Goal: Information Seeking & Learning: Compare options

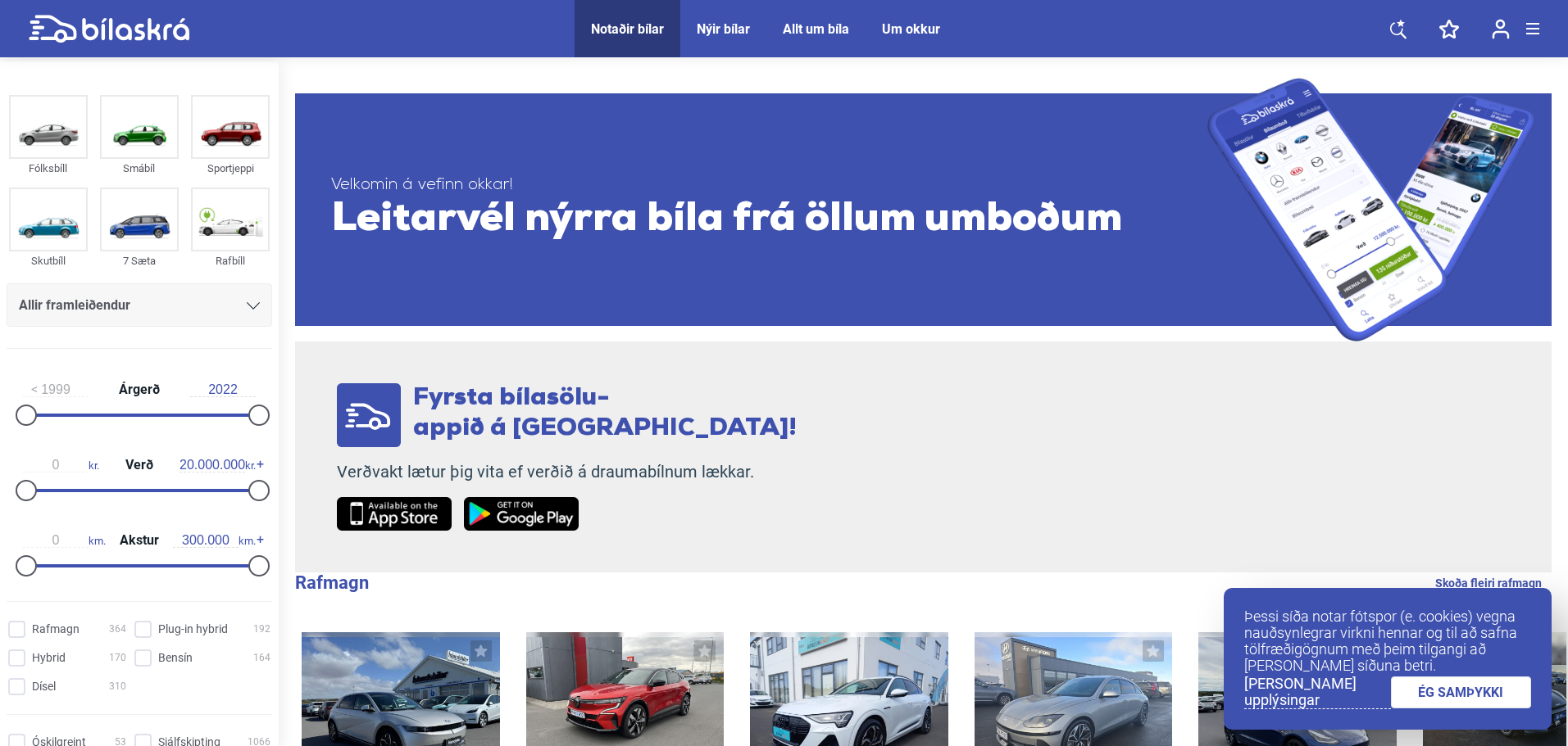
click at [176, 518] on div "0 km. Akstur 300.000 km." at bounding box center [139, 550] width 265 height 75
drag, startPoint x: 252, startPoint y: 489, endPoint x: 182, endPoint y: 461, distance: 75.4
click at [182, 461] on div "0 kr. Verð 13.800.000 kr." at bounding box center [139, 475] width 265 height 75
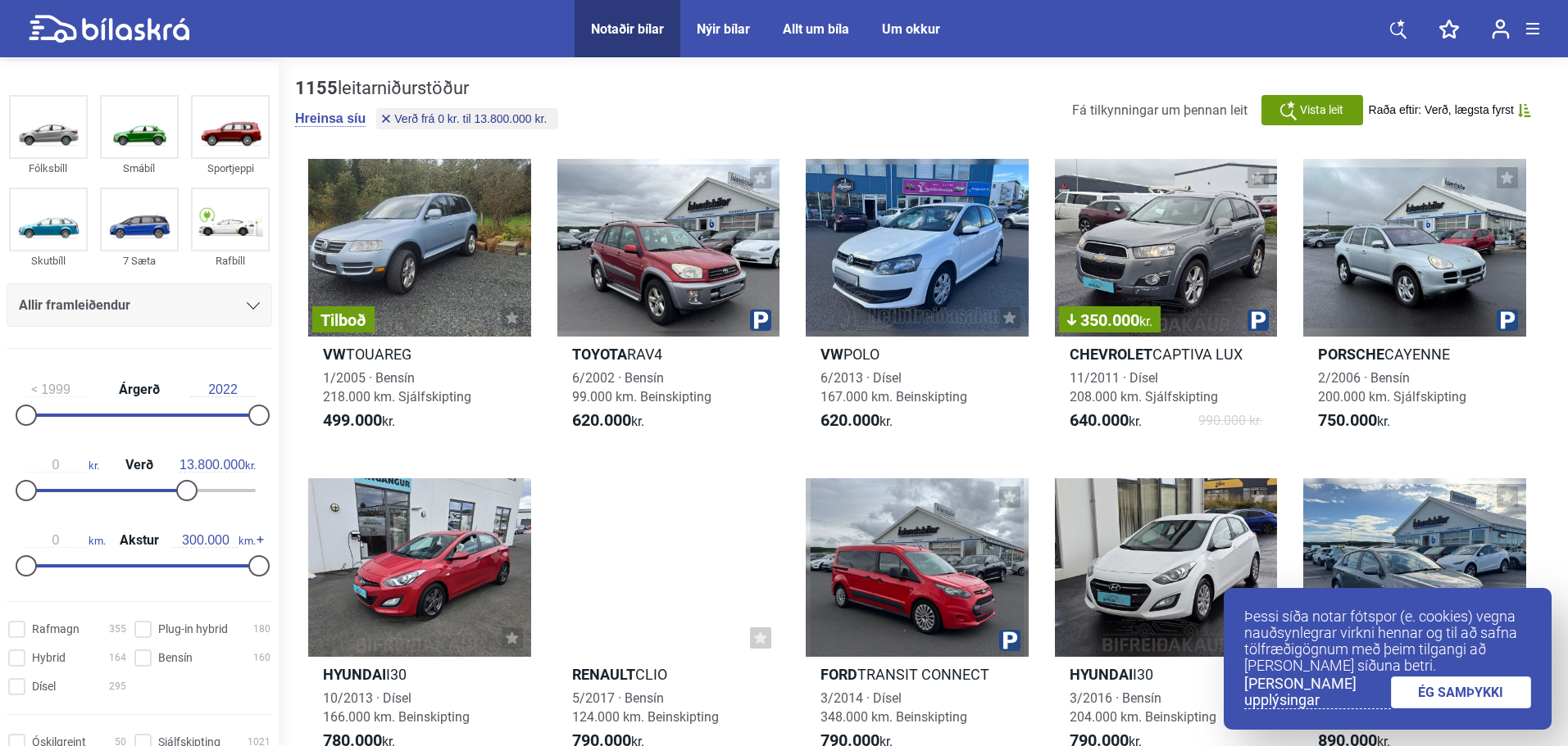
drag, startPoint x: 182, startPoint y: 461, endPoint x: 95, endPoint y: 482, distance: 89.5
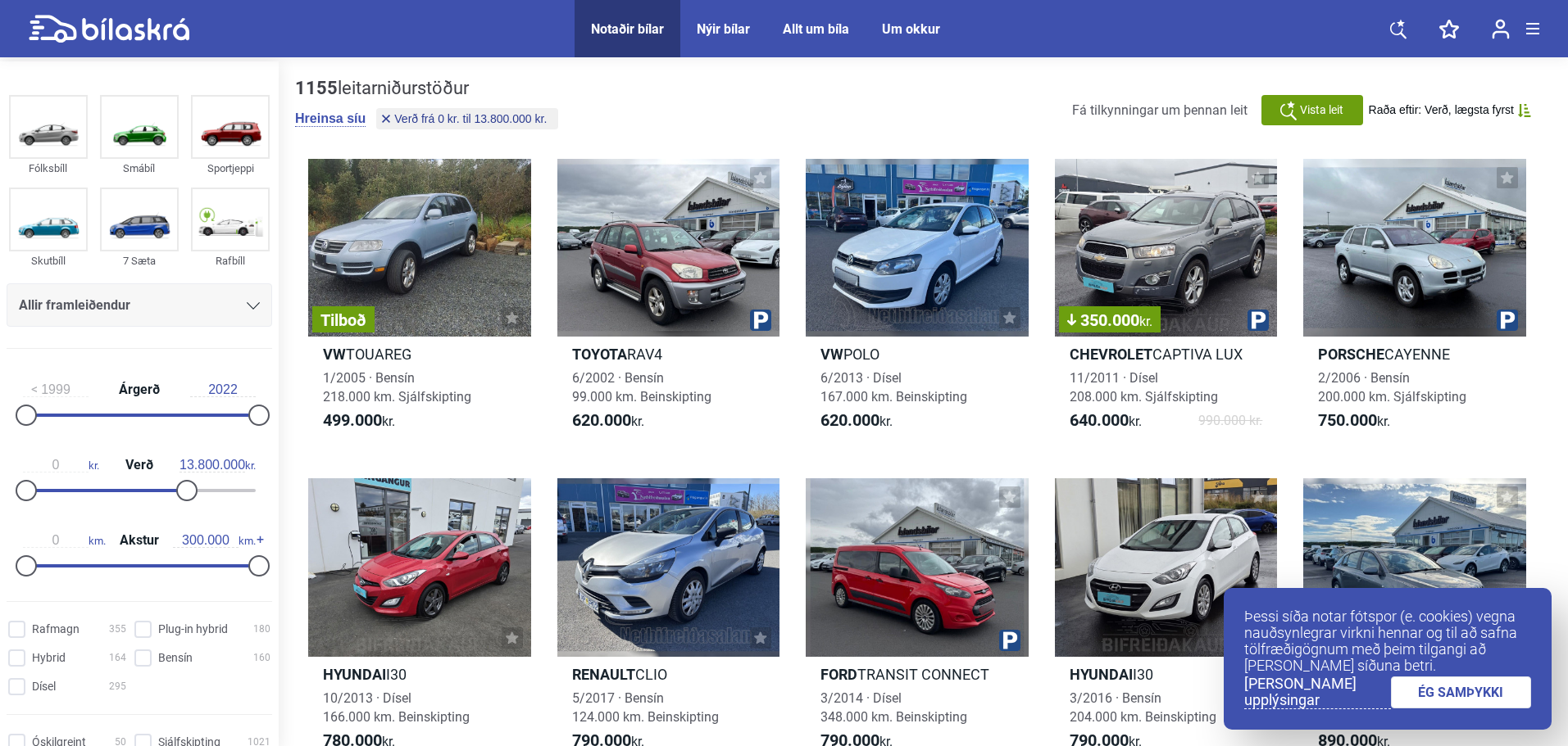
click at [95, 482] on div "0 kr. Verð 13.800.000 kr." at bounding box center [139, 475] width 265 height 75
drag, startPoint x: 192, startPoint y: 490, endPoint x: 95, endPoint y: 483, distance: 97.3
click at [95, 482] on div "0 kr. Verð 5.300.000 kr." at bounding box center [139, 475] width 265 height 75
click at [95, 483] on div "0 kr. Verð 5.300.000 kr." at bounding box center [139, 475] width 265 height 75
drag, startPoint x: 84, startPoint y: 490, endPoint x: 75, endPoint y: 490, distance: 9.0
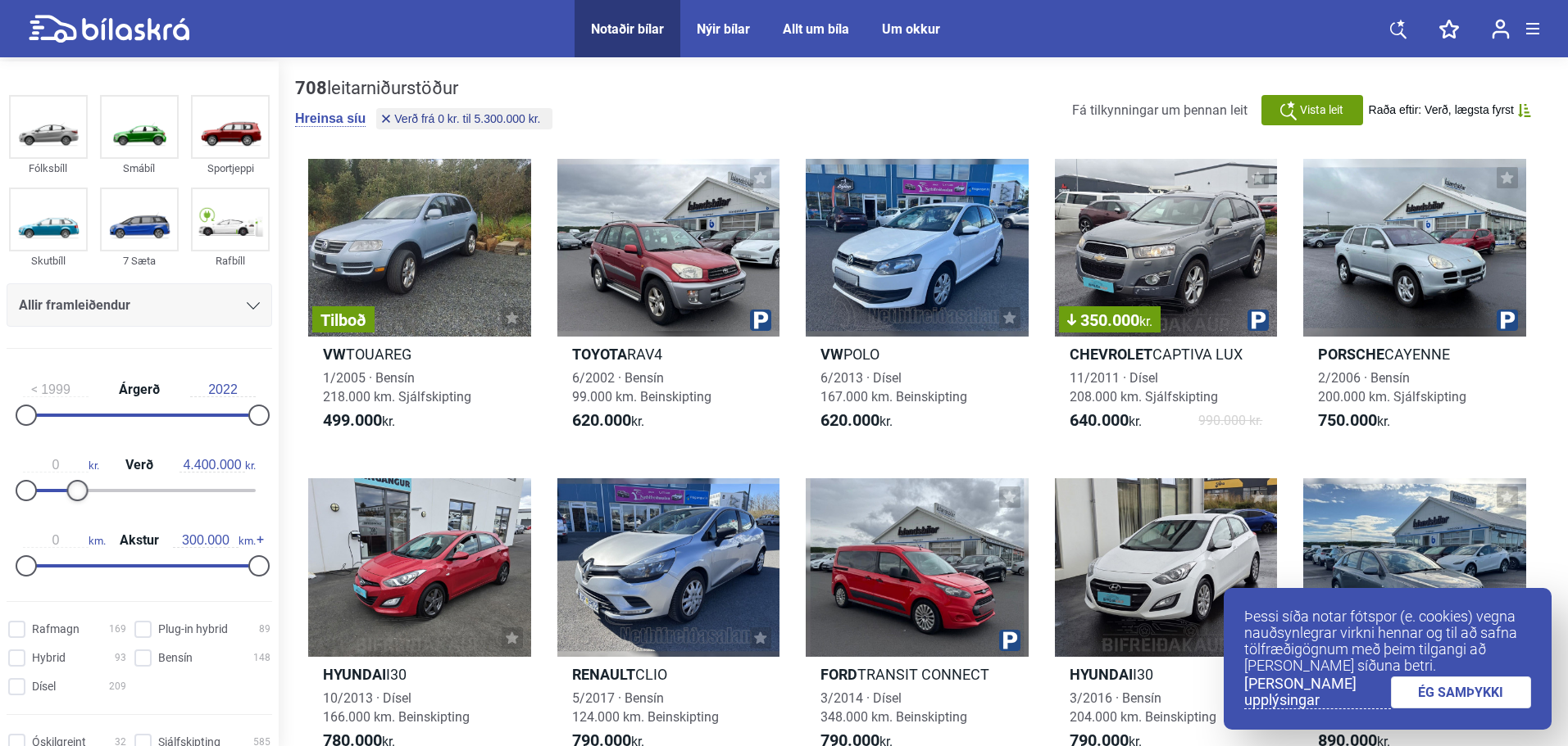
click at [75, 490] on div at bounding box center [77, 490] width 22 height 22
drag, startPoint x: 86, startPoint y: 484, endPoint x: 192, endPoint y: 470, distance: 106.9
click at [192, 470] on div "0 kr. Verð 4.400.000 kr." at bounding box center [139, 475] width 265 height 75
click at [192, 470] on input "4.400.000" at bounding box center [212, 466] width 66 height 15
type input "4.500.000"
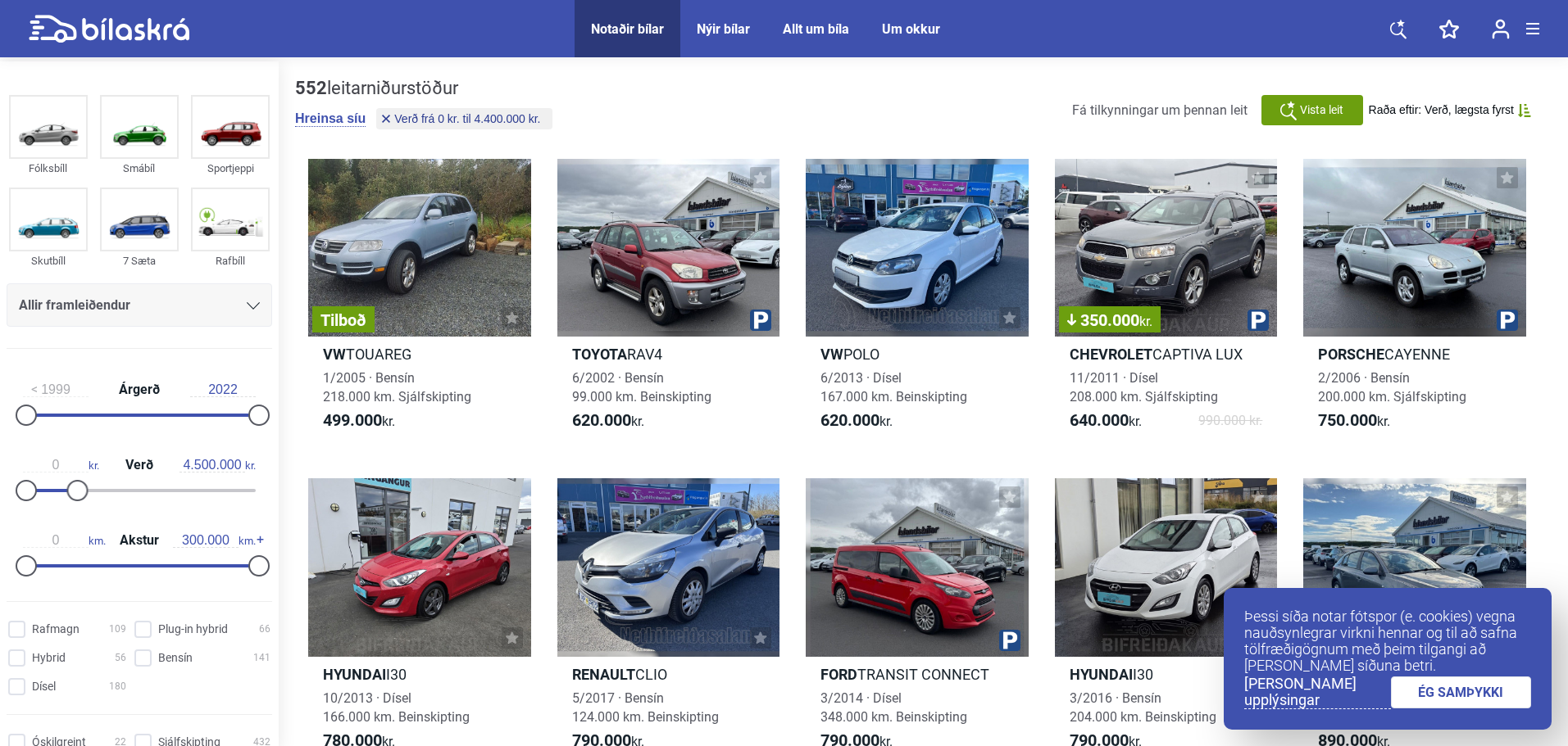
click at [195, 447] on div "0 kr. Verð 4.500.000 kr." at bounding box center [139, 475] width 265 height 75
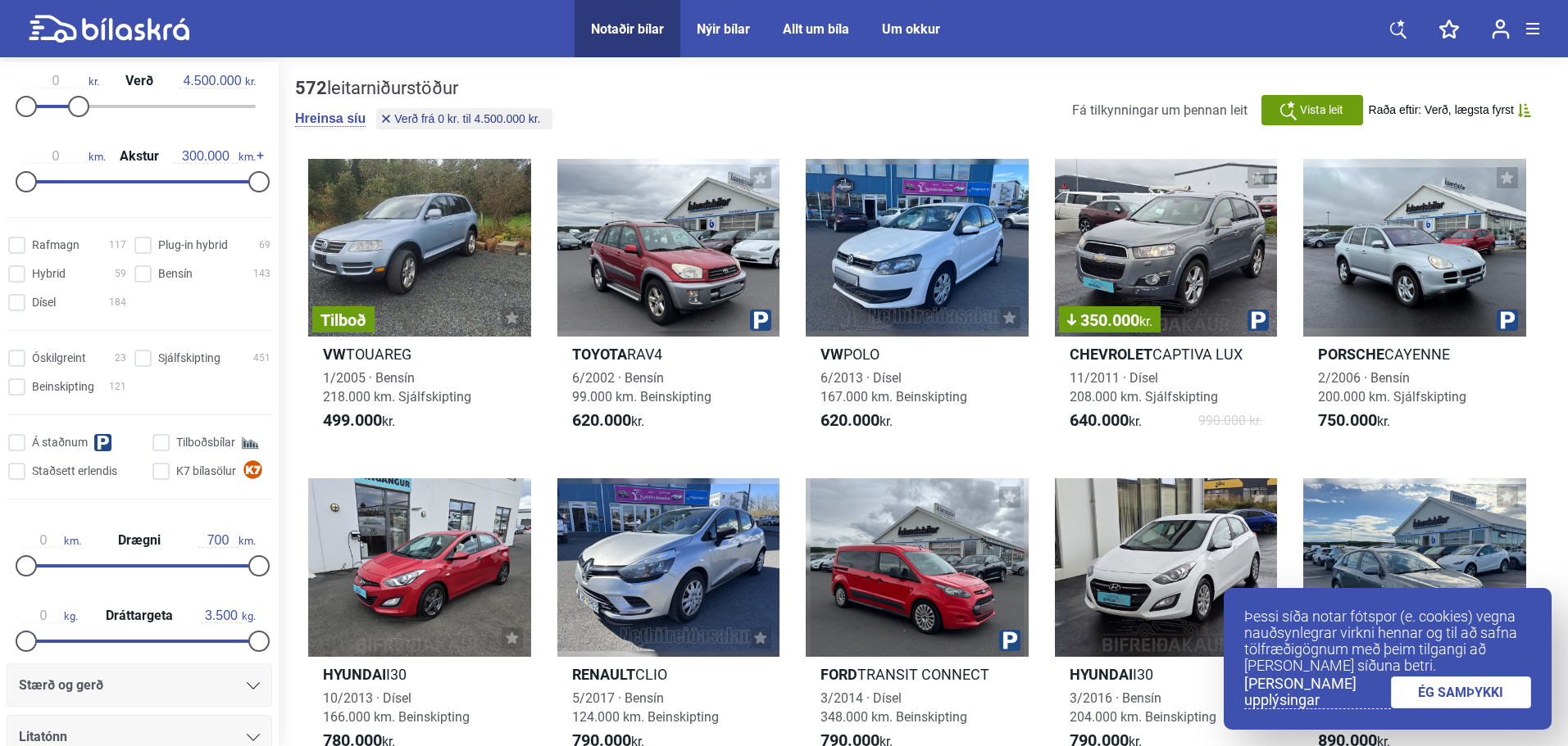
scroll to position [390, 0]
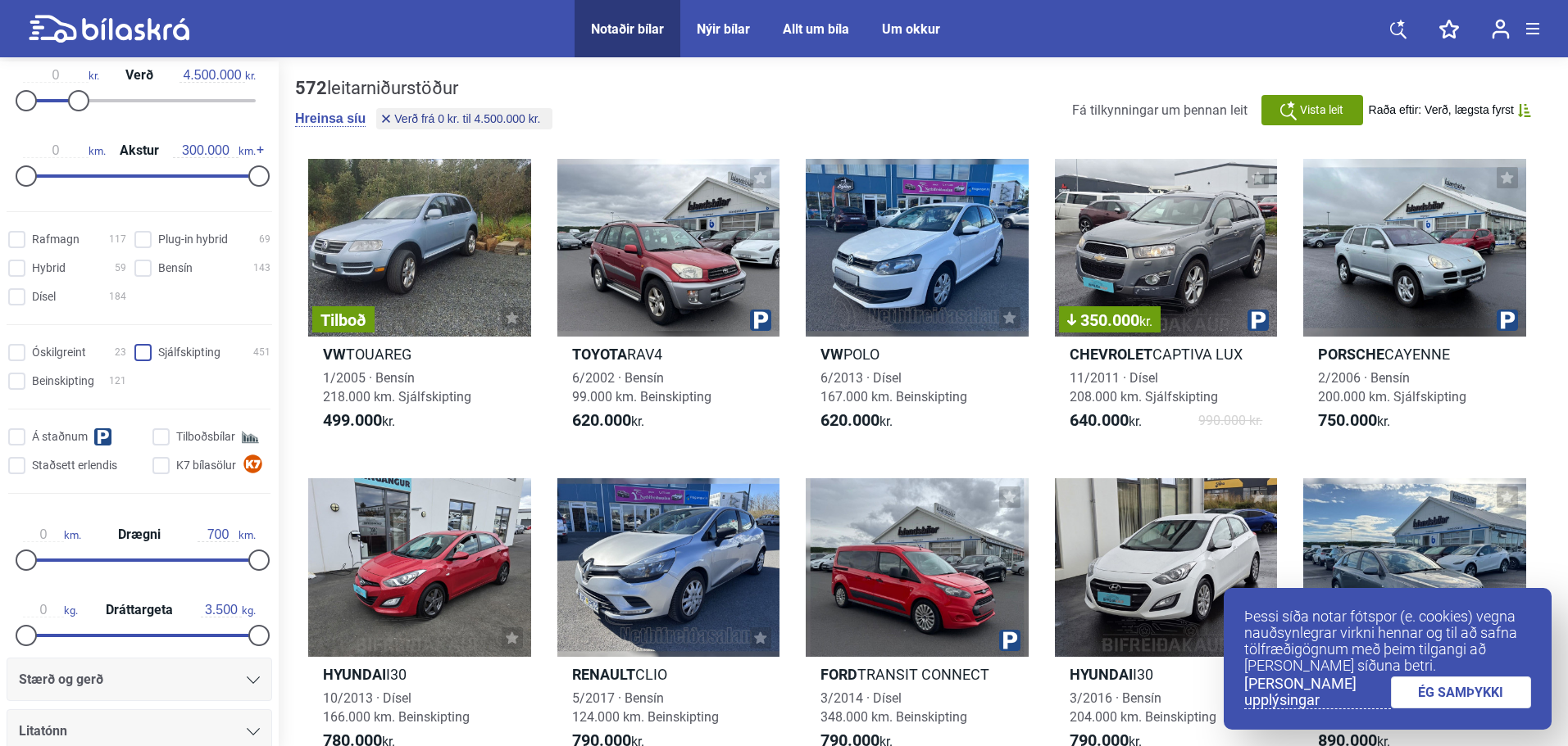
click at [155, 353] on input "Sjálfskipting 451" at bounding box center [204, 353] width 136 height 17
checkbox input "true"
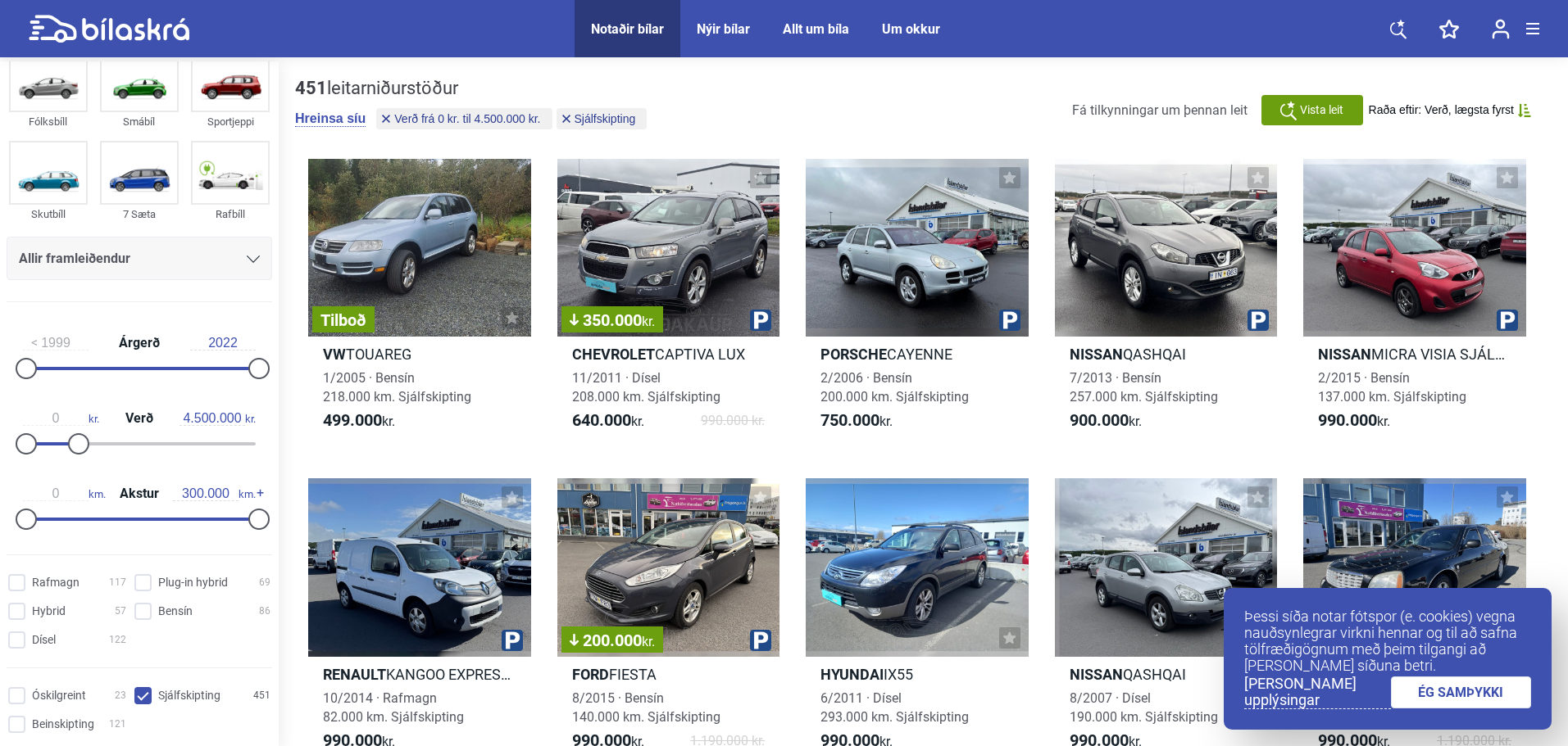
scroll to position [45, 0]
click at [205, 426] on input "4.500.000" at bounding box center [212, 421] width 66 height 15
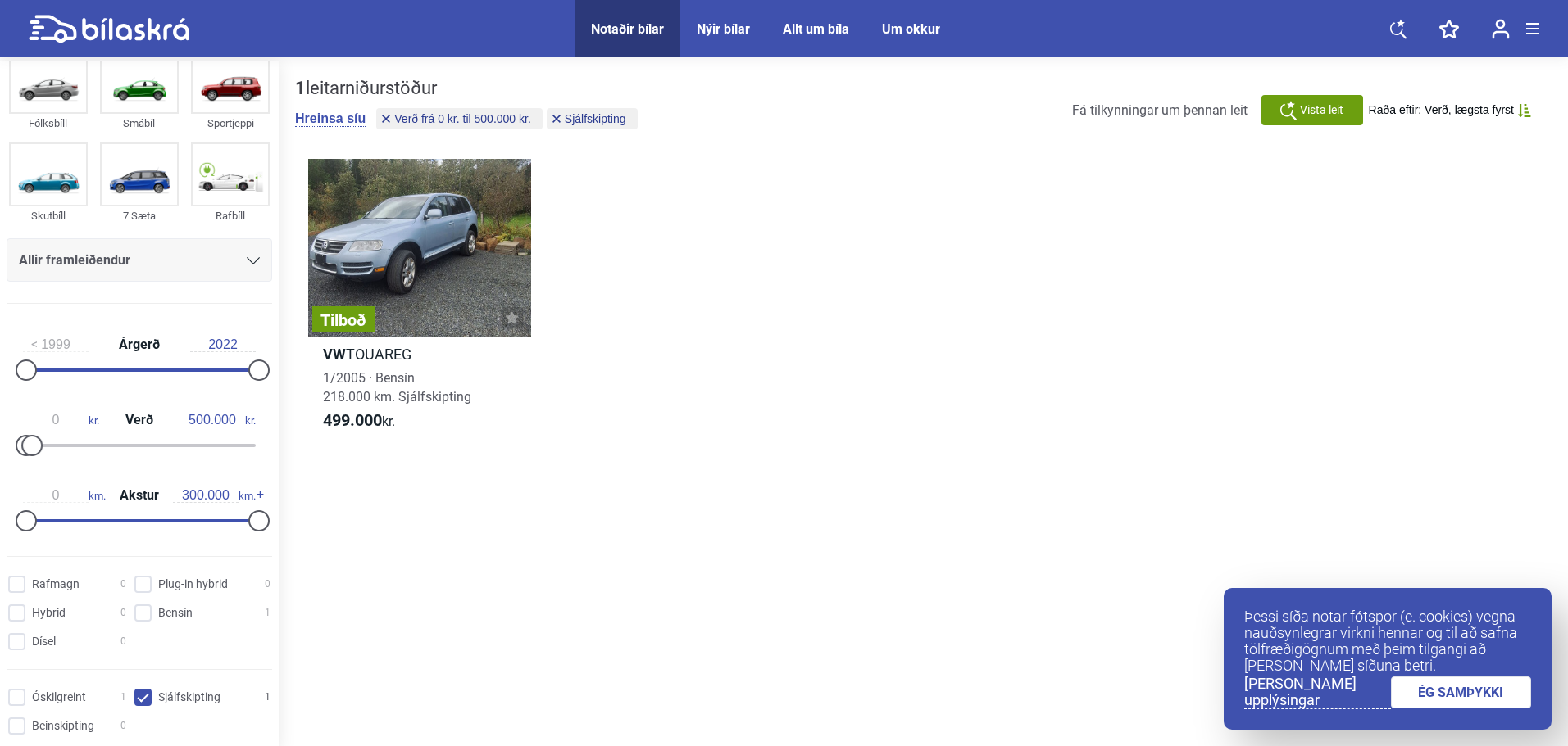
click at [213, 410] on div "0 kr. Verð 500.000 kr." at bounding box center [139, 430] width 265 height 75
click at [199, 427] on div "0 kr. Verð 500.000 kr." at bounding box center [139, 430] width 265 height 75
click at [201, 420] on input "500.000" at bounding box center [212, 421] width 66 height 15
type input "6"
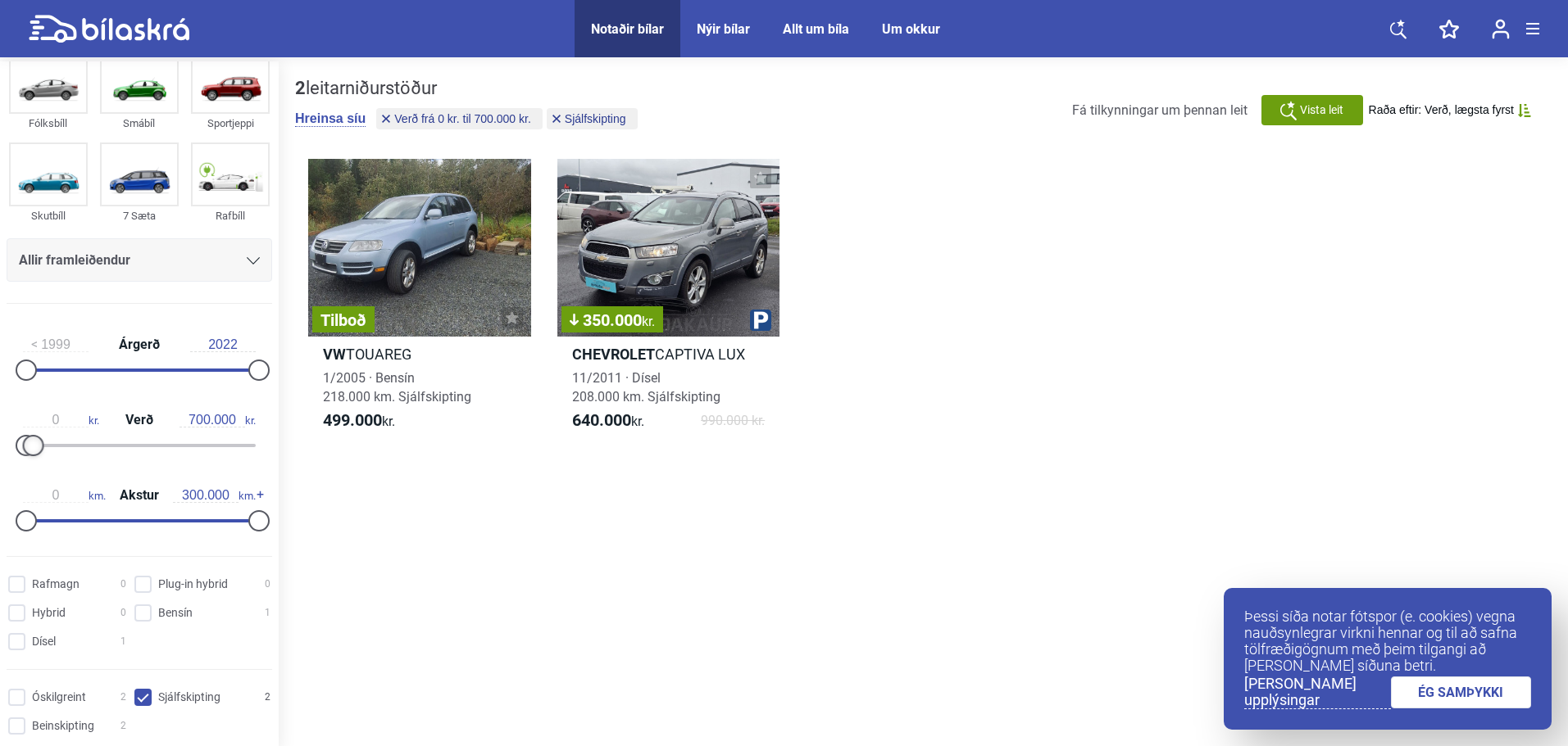
type input "800.000"
drag, startPoint x: 41, startPoint y: 446, endPoint x: 43, endPoint y: 426, distance: 20.1
click at [43, 426] on div "0 kr. Verð 800.000 kr." at bounding box center [139, 430] width 265 height 75
